Goal: Register for event/course: Register for event/course

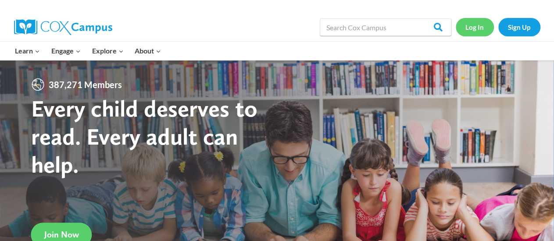
click at [472, 30] on link "Log In" at bounding box center [474, 27] width 38 height 18
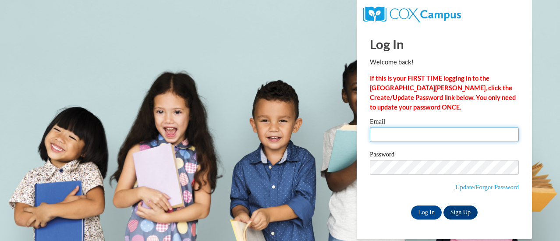
click at [422, 136] on input "Email" at bounding box center [444, 134] width 149 height 15
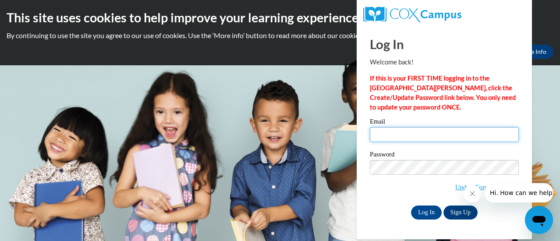
type input "tcwilliams@gbaps.org"
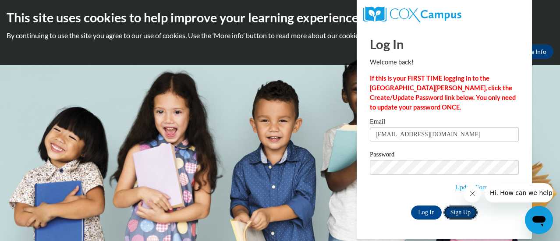
click at [470, 213] on link "Sign Up" at bounding box center [461, 213] width 34 height 14
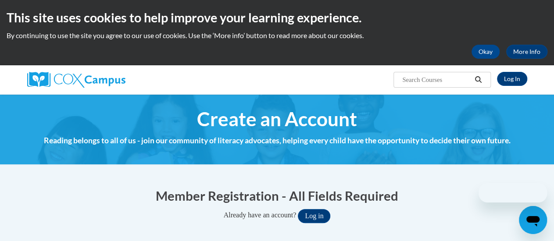
scroll to position [131, 0]
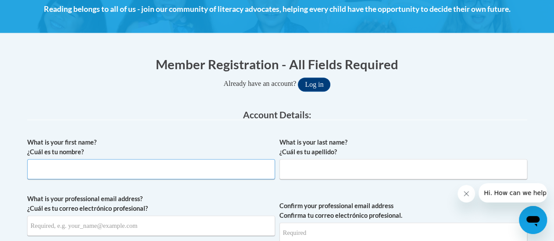
click at [128, 172] on input "What is your first name? ¿Cuál es tu nombre?" at bounding box center [151, 169] width 248 height 20
type input "Tosha"
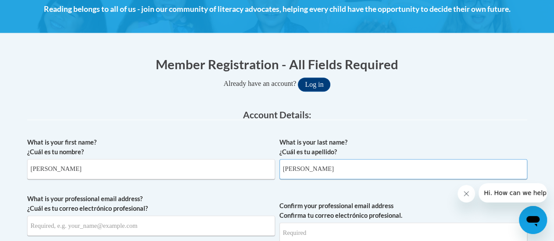
type input "Williams"
click at [110, 231] on input "What is your professional email address? ¿Cuál es tu correo electrónico profesi…" at bounding box center [151, 226] width 248 height 20
type input "tcwilliams@gbaps.org"
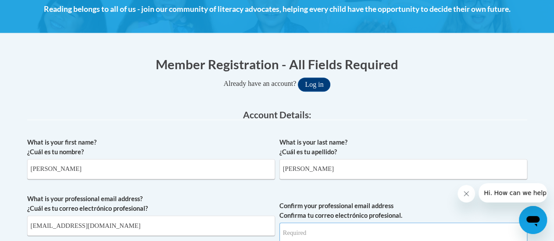
type input "tcwilliams@gbaps.org"
click at [430, 112] on legend "Account Details:" at bounding box center [277, 115] width 500 height 10
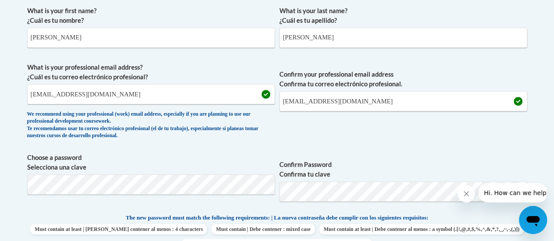
click at [437, 137] on span "Confirm your professional email address Confirma tu correo electrónico profesio…" at bounding box center [403, 103] width 248 height 81
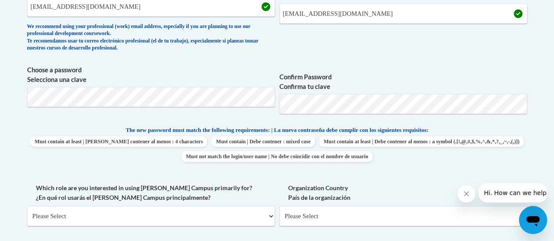
scroll to position [438, 0]
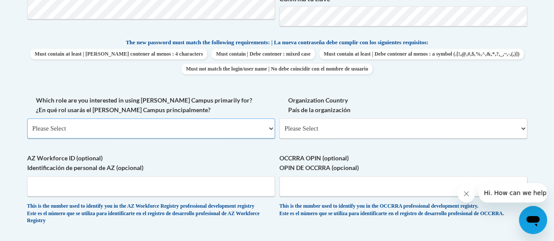
click at [269, 130] on select "Please Select College/University | Colegio/Universidad Community/Nonprofit Part…" at bounding box center [151, 128] width 248 height 20
select select "fbf2d438-af2f-41f8-98f1-81c410e29de3"
click at [27, 118] on select "Please Select College/University | Colegio/Universidad Community/Nonprofit Part…" at bounding box center [151, 128] width 248 height 20
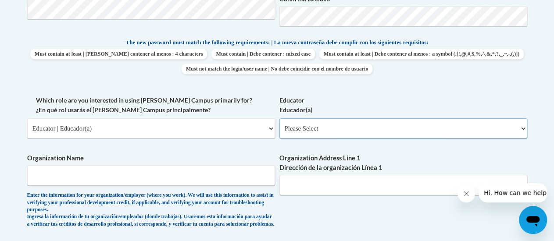
click at [391, 129] on select "Please Select Early Learning/Daycare Teacher/Family Home Care Provider | Maestr…" at bounding box center [403, 128] width 248 height 20
select select "5455f13f-8aeb-4200-a53b-f3dbe28286cf"
click at [279, 118] on select "Please Select Early Learning/Daycare Teacher/Family Home Care Provider | Maestr…" at bounding box center [403, 128] width 248 height 20
click at [131, 170] on input "Organization Name" at bounding box center [151, 175] width 248 height 20
type input "[GEOGRAPHIC_DATA]"
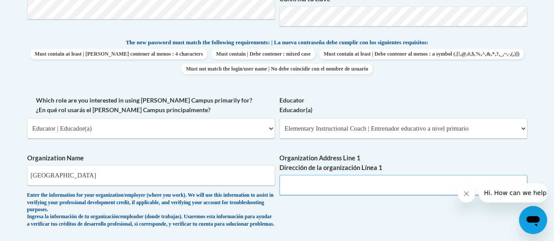
click at [338, 187] on input "Organization Address Line 1 Dirección de la organización Línea 1" at bounding box center [403, 185] width 248 height 20
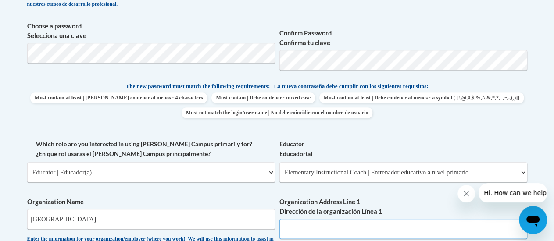
scroll to position [482, 0]
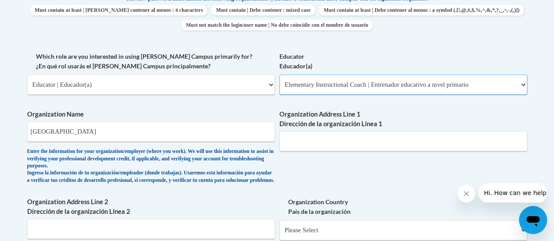
click at [401, 80] on select "Please Select Early Learning/Daycare Teacher/Family Home Care Provider | Maestr…" at bounding box center [403, 85] width 248 height 20
select select "8e40623d-54d0-45cd-9f92-5df65cd3f8cf"
click at [279, 75] on select "Please Select Early Learning/Daycare Teacher/Family Home Care Provider | Maestr…" at bounding box center [403, 85] width 248 height 20
click at [364, 145] on input "Organization Address Line 1 Dirección de la organización Línea 1" at bounding box center [403, 141] width 248 height 20
click at [383, 174] on div "What is your first name? ¿Cuál es tu nombre? Tosha What is your last name? ¿Cuá…" at bounding box center [277, 59] width 500 height 553
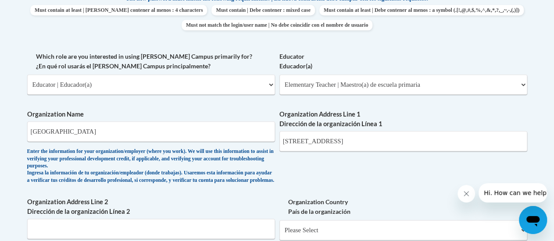
scroll to position [614, 0]
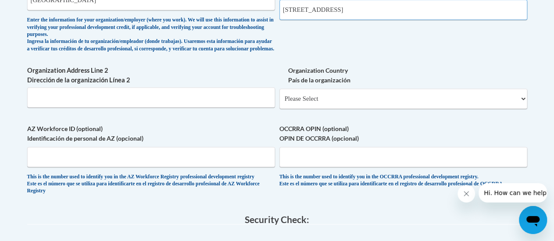
click at [404, 6] on input "200 S. Broadway Green Bay, WI 54303" at bounding box center [403, 10] width 248 height 20
type input "200 S. Broadway Green Bay, WI 54302"
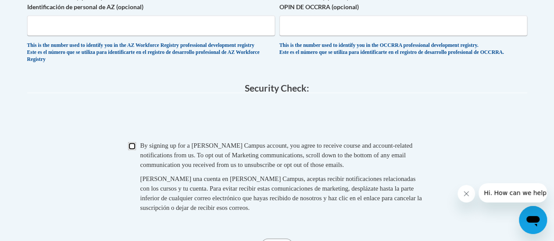
click at [134, 150] on input "Checkbox" at bounding box center [132, 146] width 8 height 8
checkbox input "true"
click at [86, 183] on div "Checkbox By signing up for a Cox Campus account, you agree to receive course an…" at bounding box center [277, 180] width 500 height 81
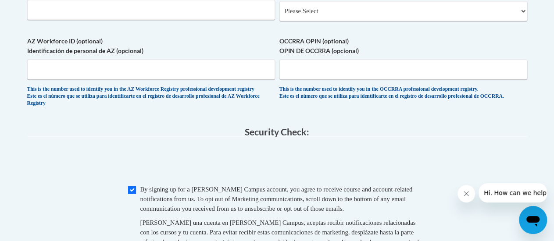
scroll to position [570, 0]
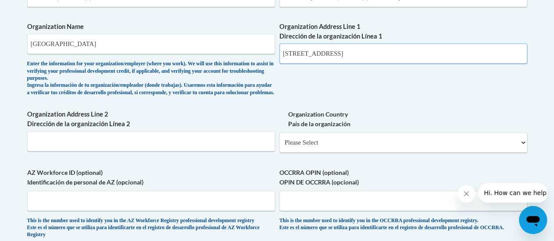
click at [426, 55] on input "200 S. Broadway Green Bay, WI 54302" at bounding box center [403, 53] width 248 height 20
type input "200 S. Broadway Green Bay, WI 54303"
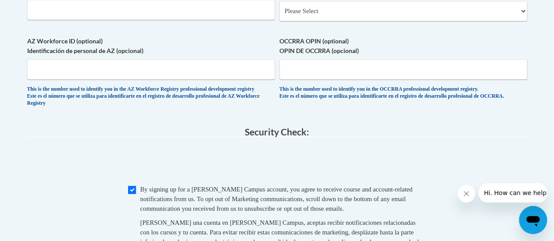
scroll to position [789, 0]
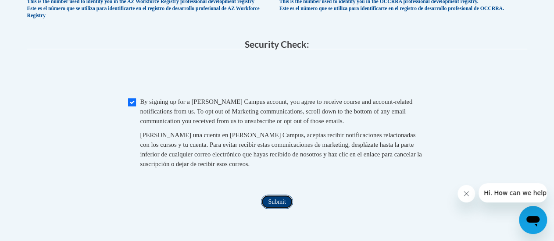
click at [283, 209] on input "Submit" at bounding box center [277, 202] width 32 height 14
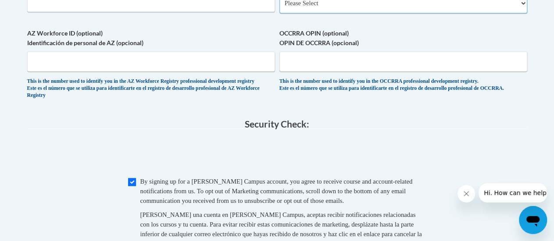
scroll to position [622, 0]
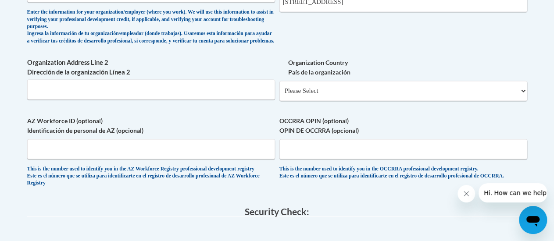
click at [467, 135] on label "OCCRRA OPIN (optional) OPIN DE OCCRRA (opcional)" at bounding box center [403, 125] width 248 height 19
click at [467, 139] on input "OCCRRA OPIN (optional) OPIN DE OCCRRA (opcional)" at bounding box center [403, 149] width 248 height 20
click at [458, 99] on select "Please Select United States | Estados Unidos Outside of the United States | Fue…" at bounding box center [403, 91] width 248 height 20
select select "ad49bcad-a171-4b2e-b99c-48b446064914"
click at [279, 88] on select "Please Select United States | Estados Unidos Outside of the United States | Fue…" at bounding box center [403, 91] width 248 height 20
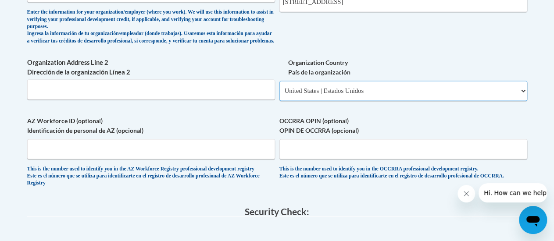
select select
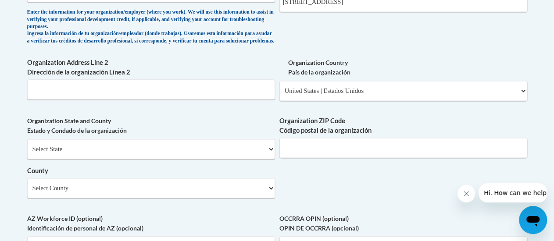
click at [259, 159] on select "Select State Alabama Alaska Arizona Arkansas California Colorado Connecticut De…" at bounding box center [151, 149] width 248 height 20
select select "Wisconsin"
click at [27, 146] on select "Select State Alabama Alaska Arizona Arkansas California Colorado Connecticut De…" at bounding box center [151, 149] width 248 height 20
click at [353, 158] on input "Organization ZIP Code Código postal de la organización" at bounding box center [403, 148] width 248 height 20
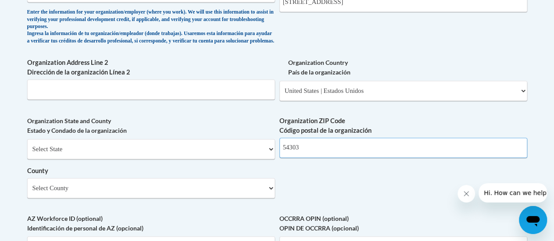
type input "54303"
click at [118, 197] on select "Select County Adams Ashland Barron Bayfield Brown Buffalo Burnett Calumet Chipp…" at bounding box center [151, 188] width 248 height 20
select select "Brown"
click at [27, 185] on select "Select County Adams Ashland Barron Bayfield Brown Buffalo Burnett Calumet Chipp…" at bounding box center [151, 188] width 248 height 20
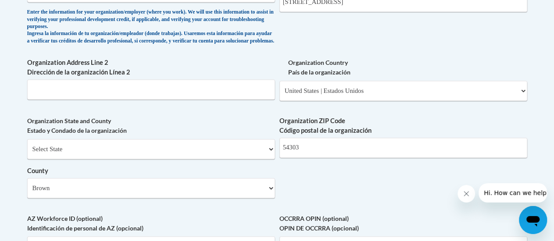
scroll to position [753, 0]
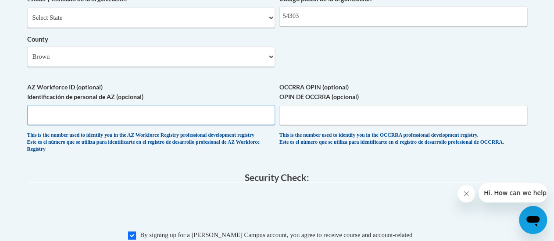
click at [243, 124] on input "AZ Workforce ID (optional) Identificación de personal de AZ (opcional)" at bounding box center [151, 115] width 248 height 20
click at [231, 121] on input "AZ Workforce ID (optional) Identificación de personal de AZ (opcional)" at bounding box center [151, 115] width 248 height 20
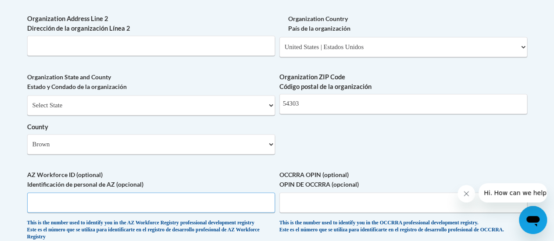
scroll to position [797, 0]
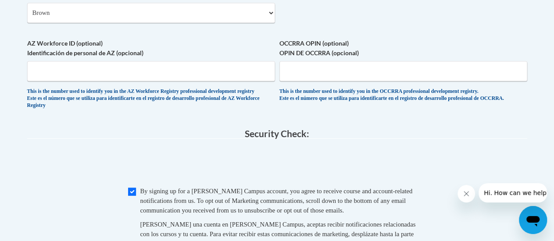
click at [177, 89] on span "AZ Workforce ID (optional) Identificación de personal de AZ (opcional) This is …" at bounding box center [151, 73] width 248 height 71
click at [118, 139] on legend "Security Check:" at bounding box center [277, 133] width 500 height 10
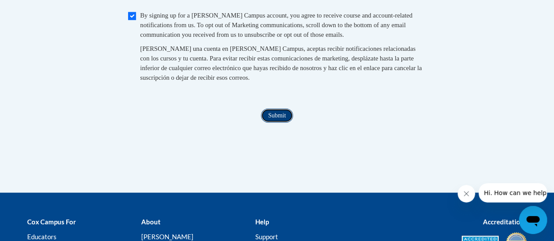
click at [281, 123] on input "Submit" at bounding box center [277, 116] width 32 height 14
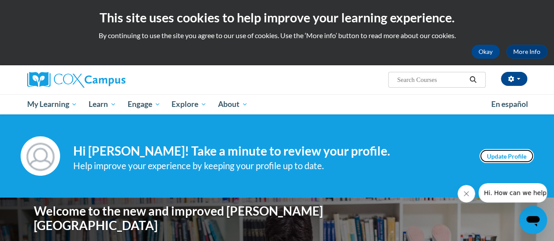
click at [491, 157] on link "Update Profile" at bounding box center [506, 156] width 54 height 14
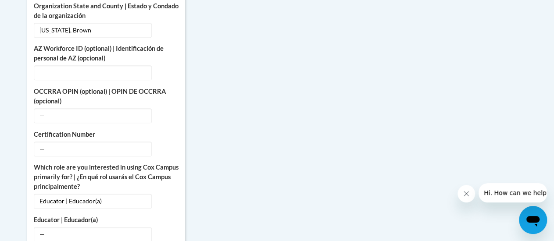
scroll to position [526, 0]
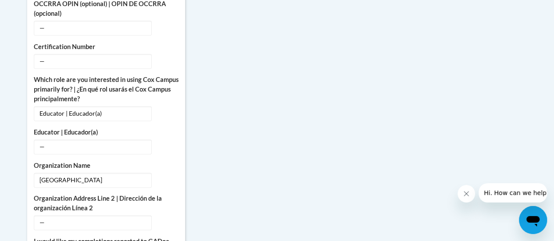
click at [305, 136] on div "More About Me Click or press to edit any of the profile fields below. Select mu…" at bounding box center [277, 158] width 513 height 735
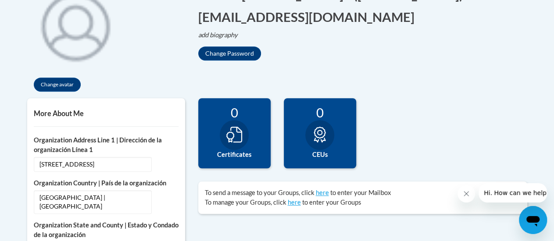
scroll to position [0, 0]
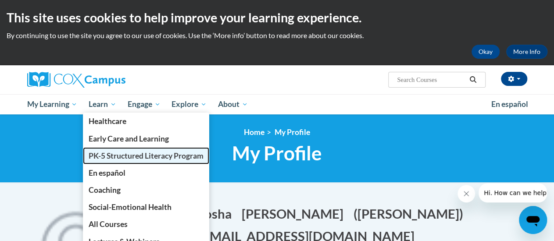
click at [116, 157] on span "PK-5 Structured Literacy Program" at bounding box center [146, 155] width 115 height 9
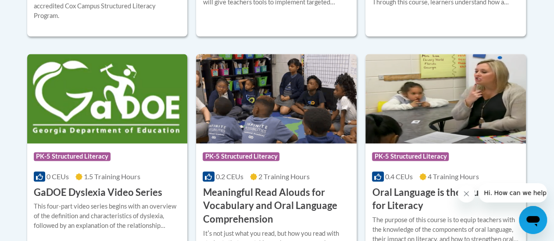
scroll to position [657, 0]
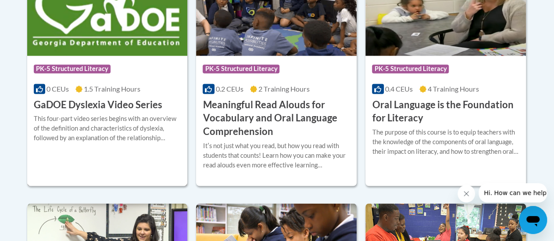
click at [145, 108] on h3 "GaDOE Dyslexia Video Series" at bounding box center [98, 105] width 128 height 14
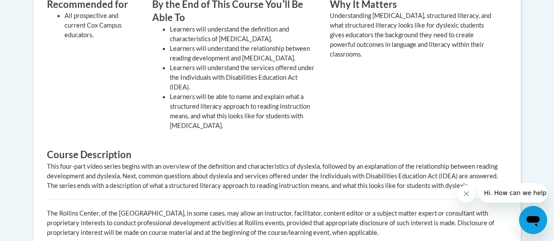
scroll to position [175, 0]
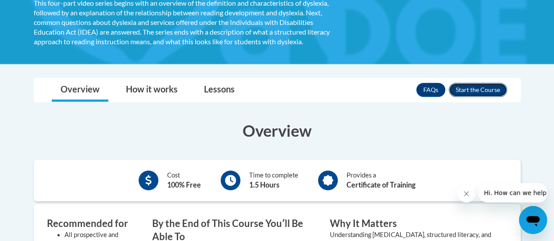
click at [465, 92] on button "Enroll" at bounding box center [477, 90] width 58 height 14
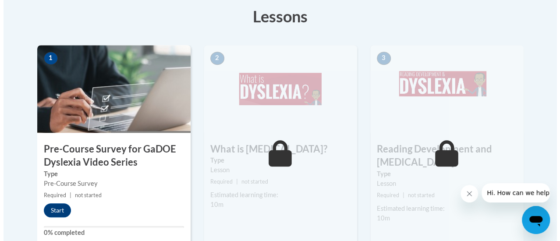
scroll to position [351, 0]
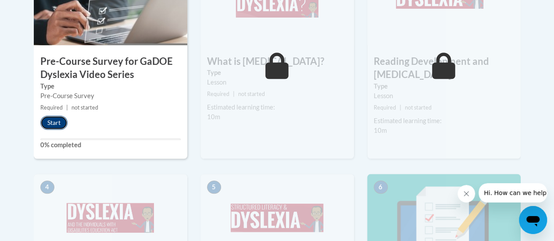
click at [43, 123] on button "Start" at bounding box center [53, 123] width 27 height 14
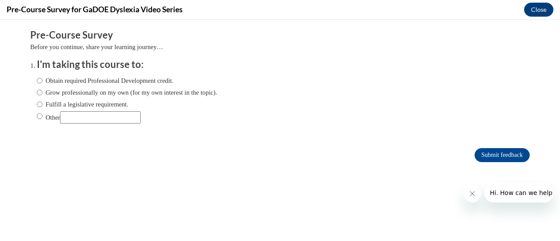
scroll to position [0, 0]
click at [37, 91] on input "Grow professionally on my own (for my own interest in the topic)." at bounding box center [40, 93] width 6 height 10
radio input "true"
click at [480, 155] on input "Submit feedback" at bounding box center [502, 155] width 55 height 14
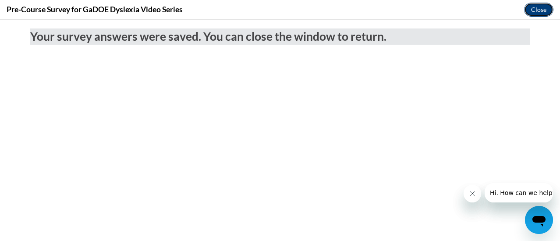
click at [544, 14] on button "Close" at bounding box center [538, 10] width 29 height 14
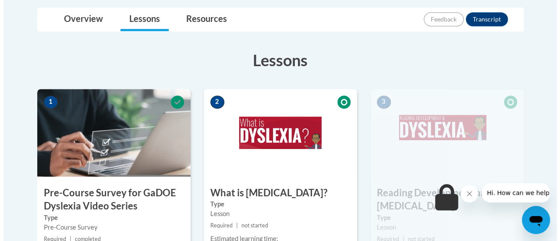
scroll to position [351, 0]
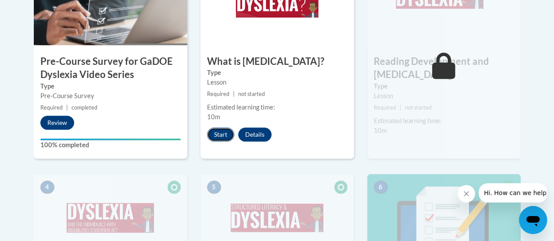
click at [225, 139] on button "Start" at bounding box center [220, 135] width 27 height 14
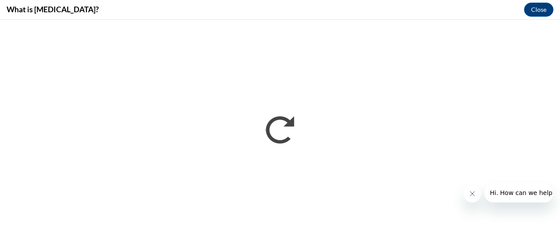
scroll to position [0, 0]
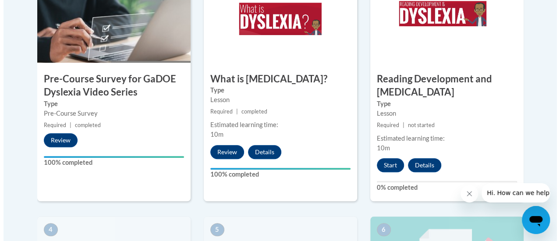
scroll to position [351, 0]
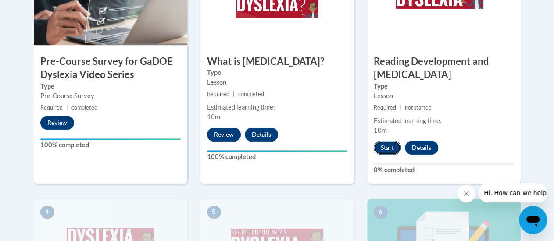
click at [385, 146] on button "Start" at bounding box center [386, 148] width 27 height 14
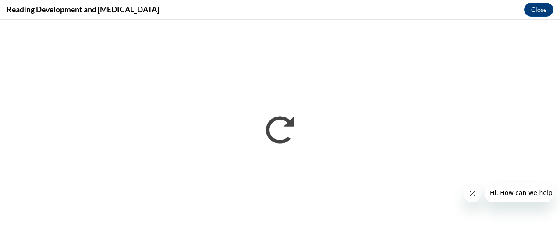
scroll to position [0, 0]
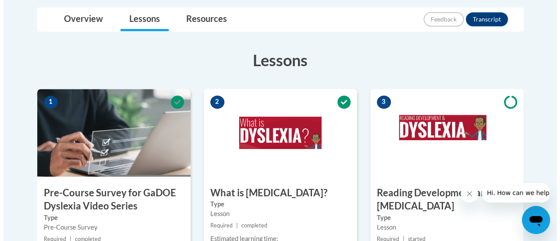
scroll to position [394, 0]
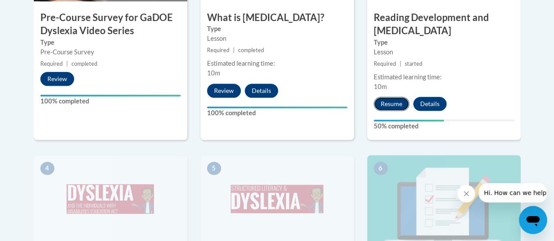
click at [396, 108] on button "Resume" at bounding box center [391, 104] width 36 height 14
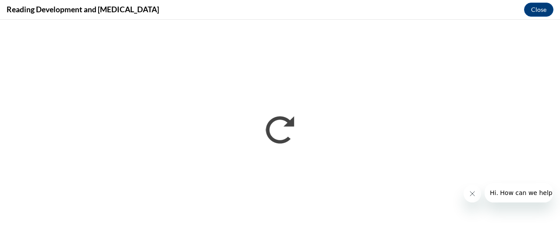
scroll to position [0, 0]
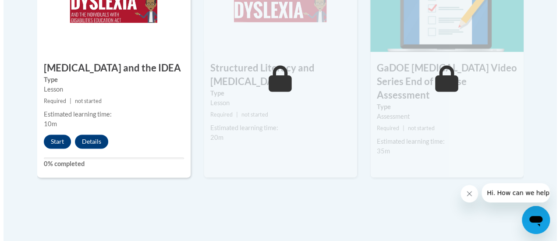
scroll to position [595, 0]
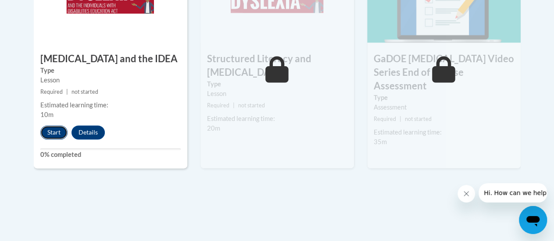
click at [56, 133] on button "Start" at bounding box center [53, 132] width 27 height 14
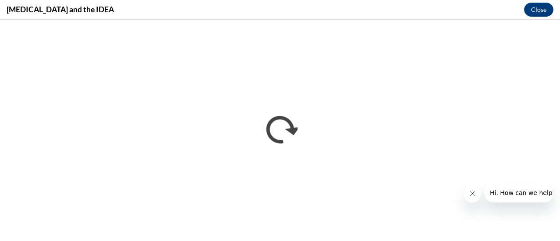
scroll to position [0, 0]
